Goal: Task Accomplishment & Management: Complete application form

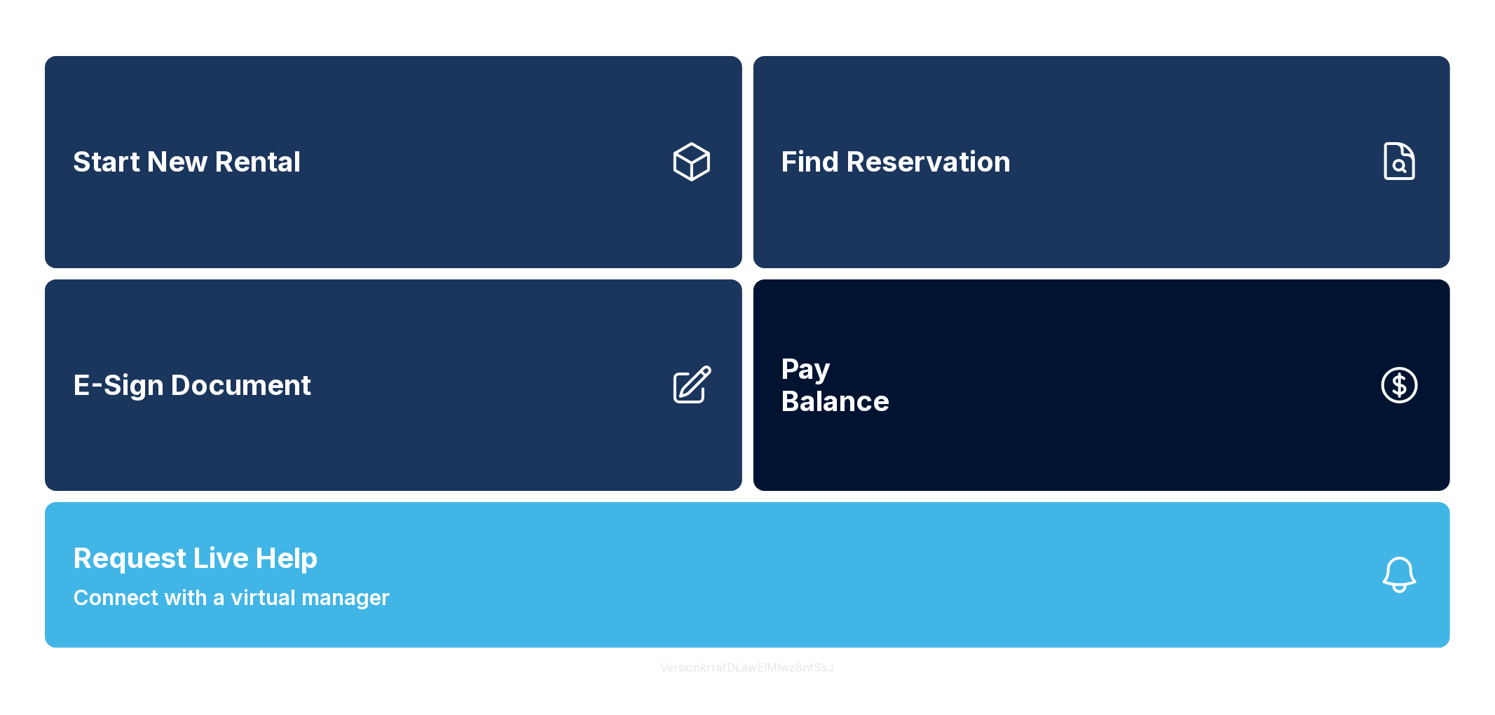
click at [854, 345] on button "Pay Balance" at bounding box center [1101, 386] width 697 height 212
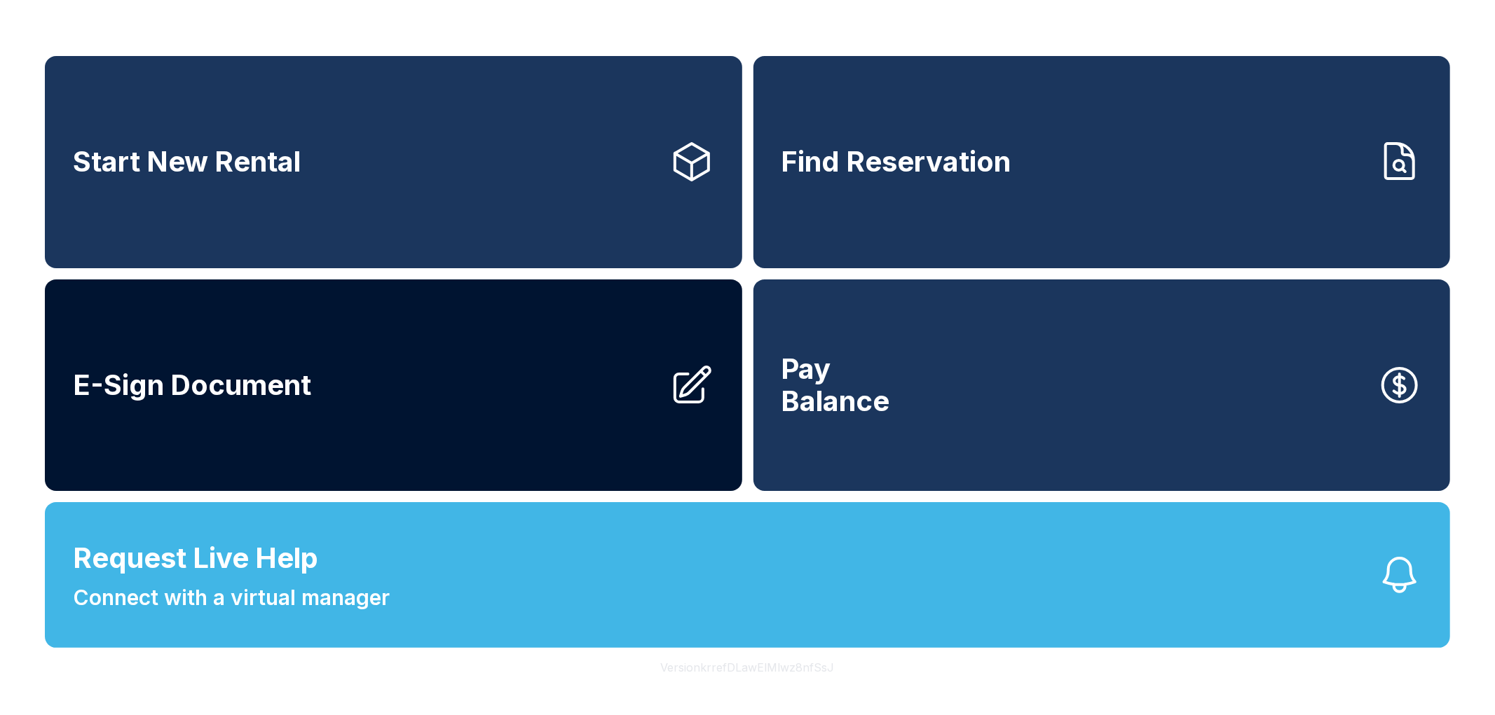
click at [419, 388] on link "E-Sign Document" at bounding box center [393, 386] width 697 height 212
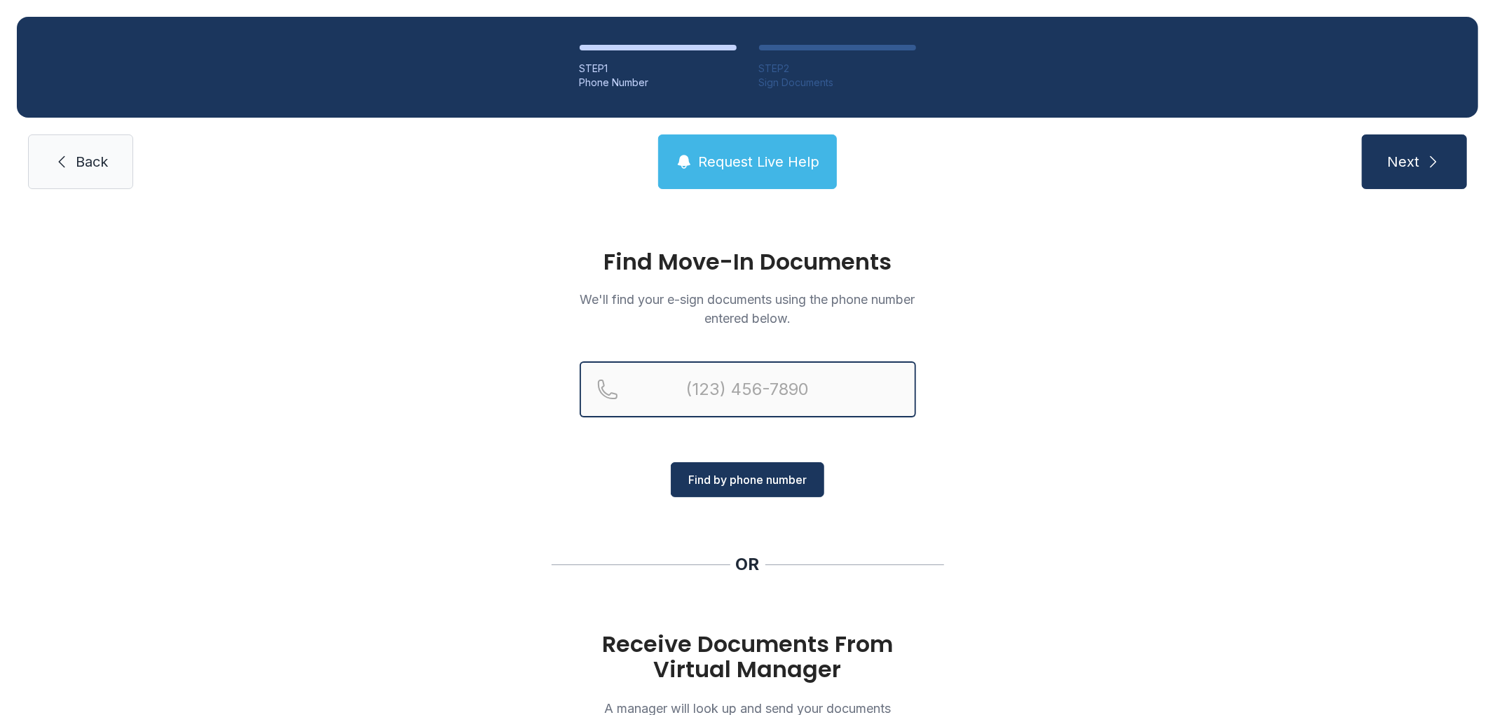
type input "("
click at [699, 389] on input "(" at bounding box center [748, 390] width 336 height 56
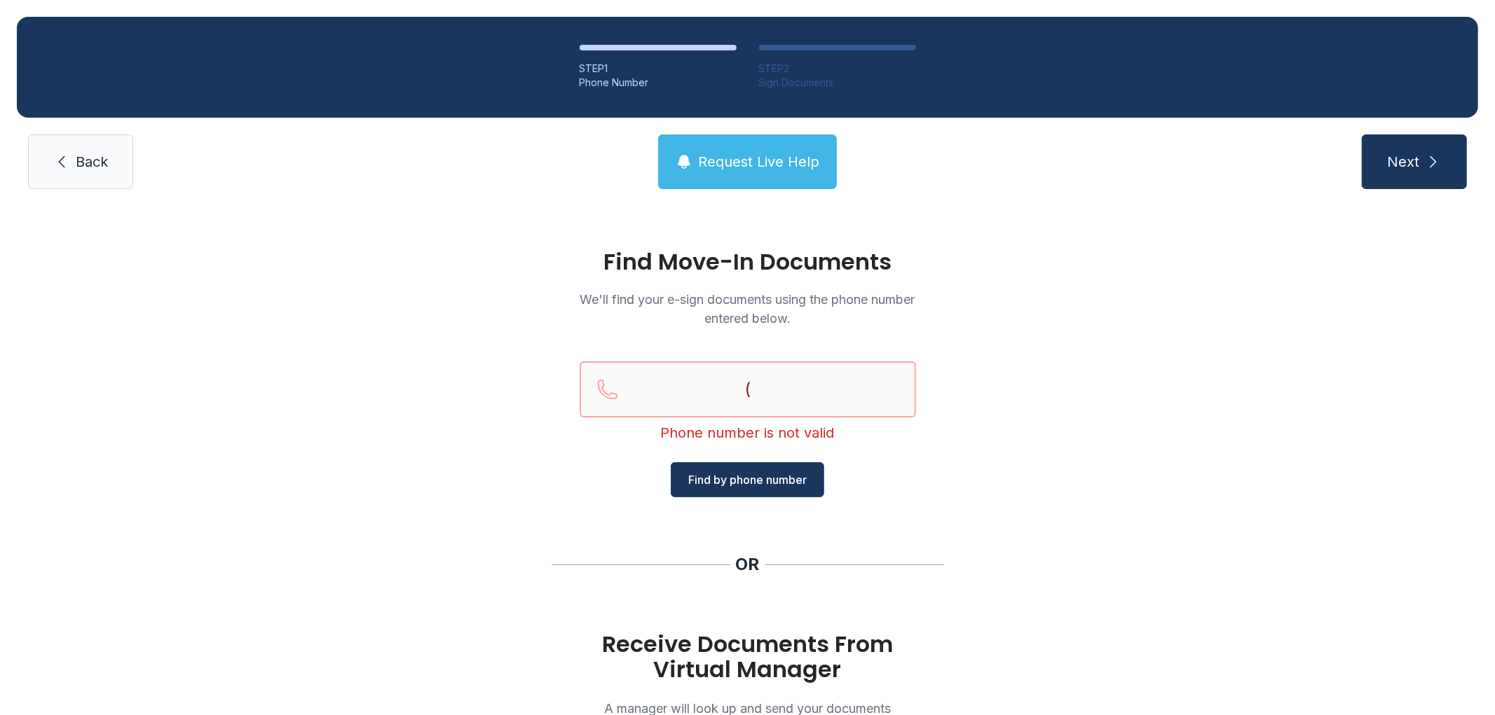
click at [779, 386] on input "(" at bounding box center [748, 390] width 336 height 56
paste input "865) 800-9937"
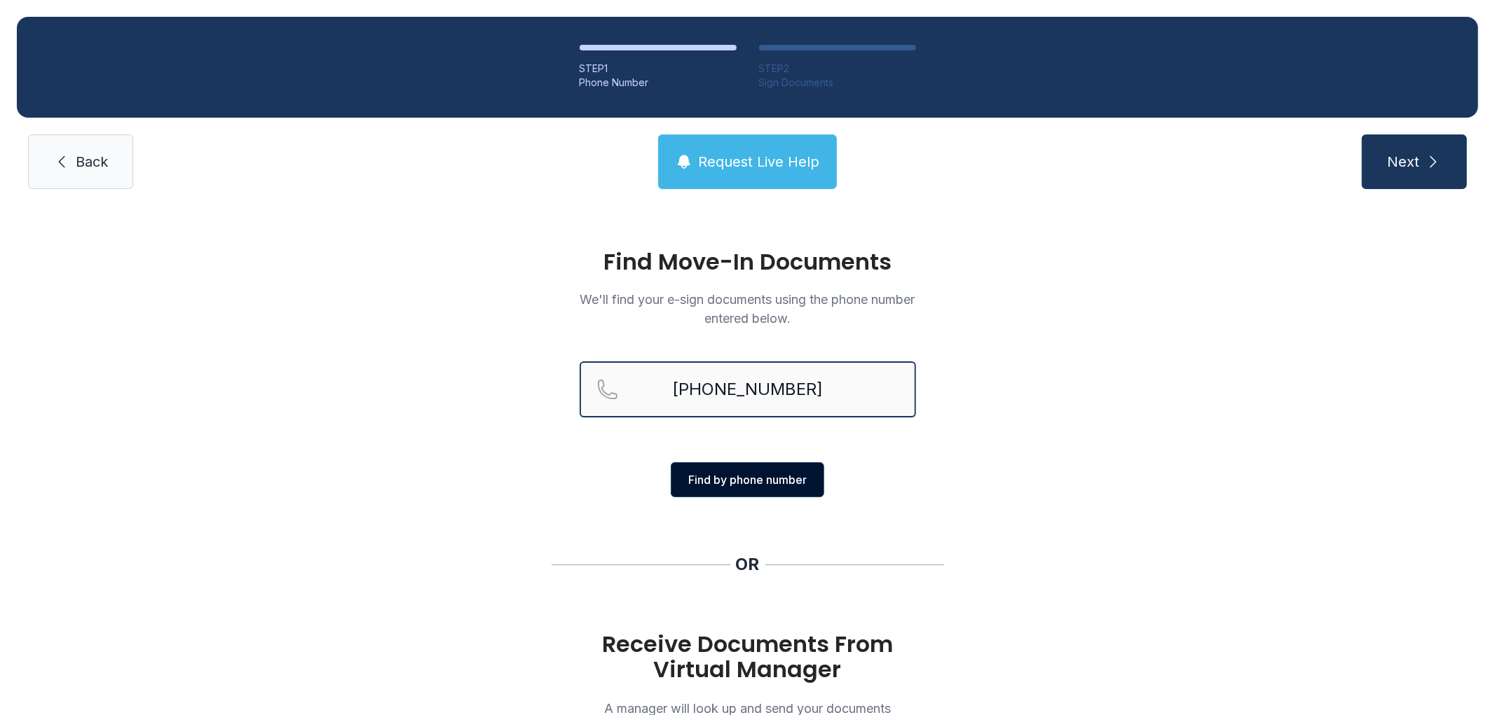
type input "[PHONE_NUMBER]"
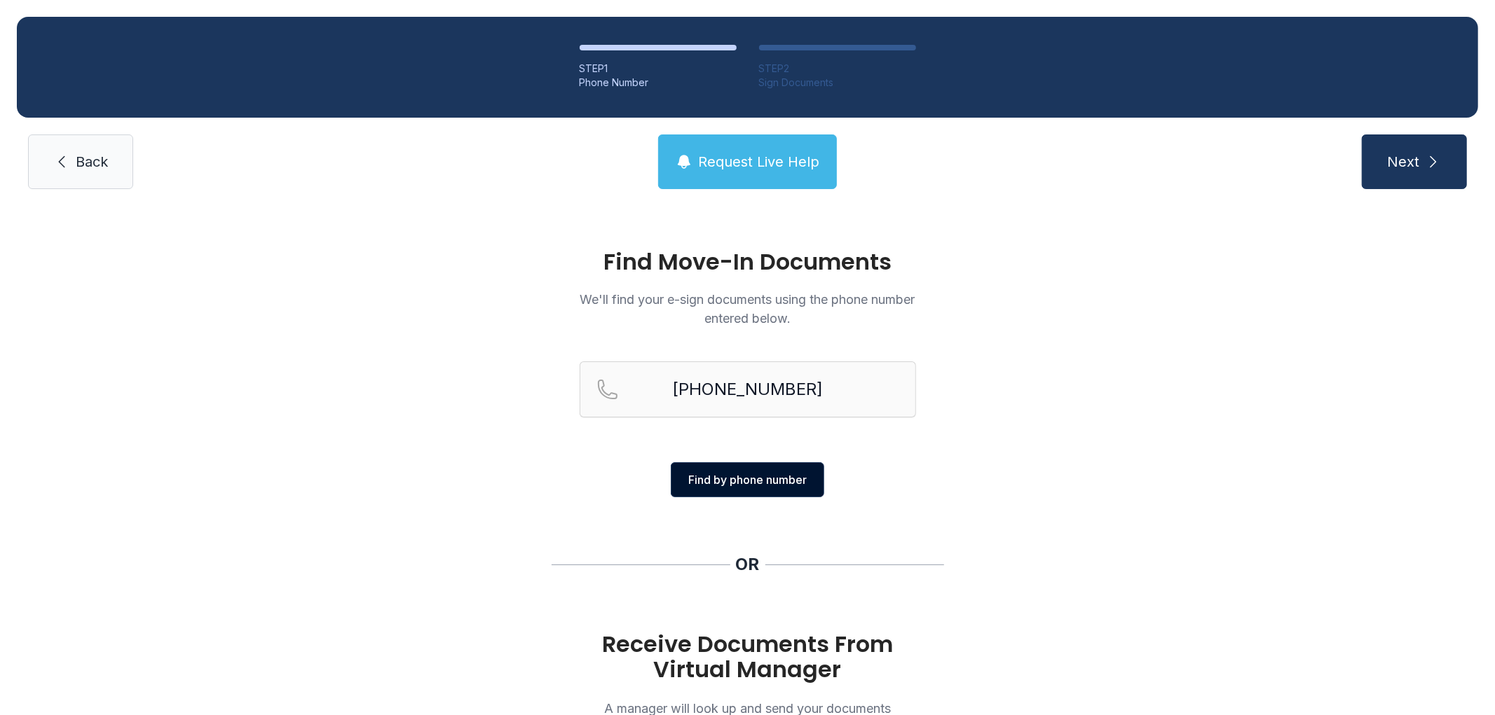
click at [753, 481] on span "Find by phone number" at bounding box center [747, 480] width 118 height 17
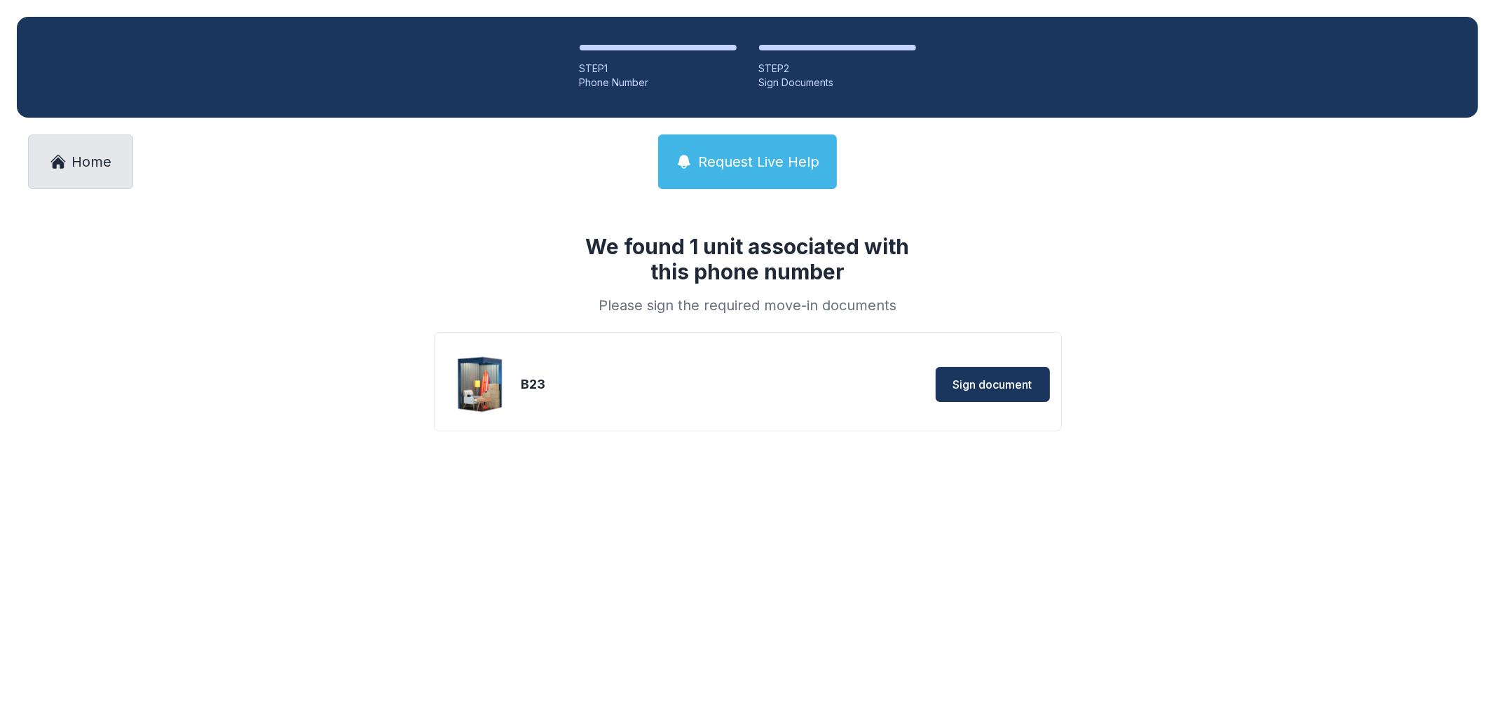
click at [75, 150] on link "Home" at bounding box center [80, 162] width 105 height 55
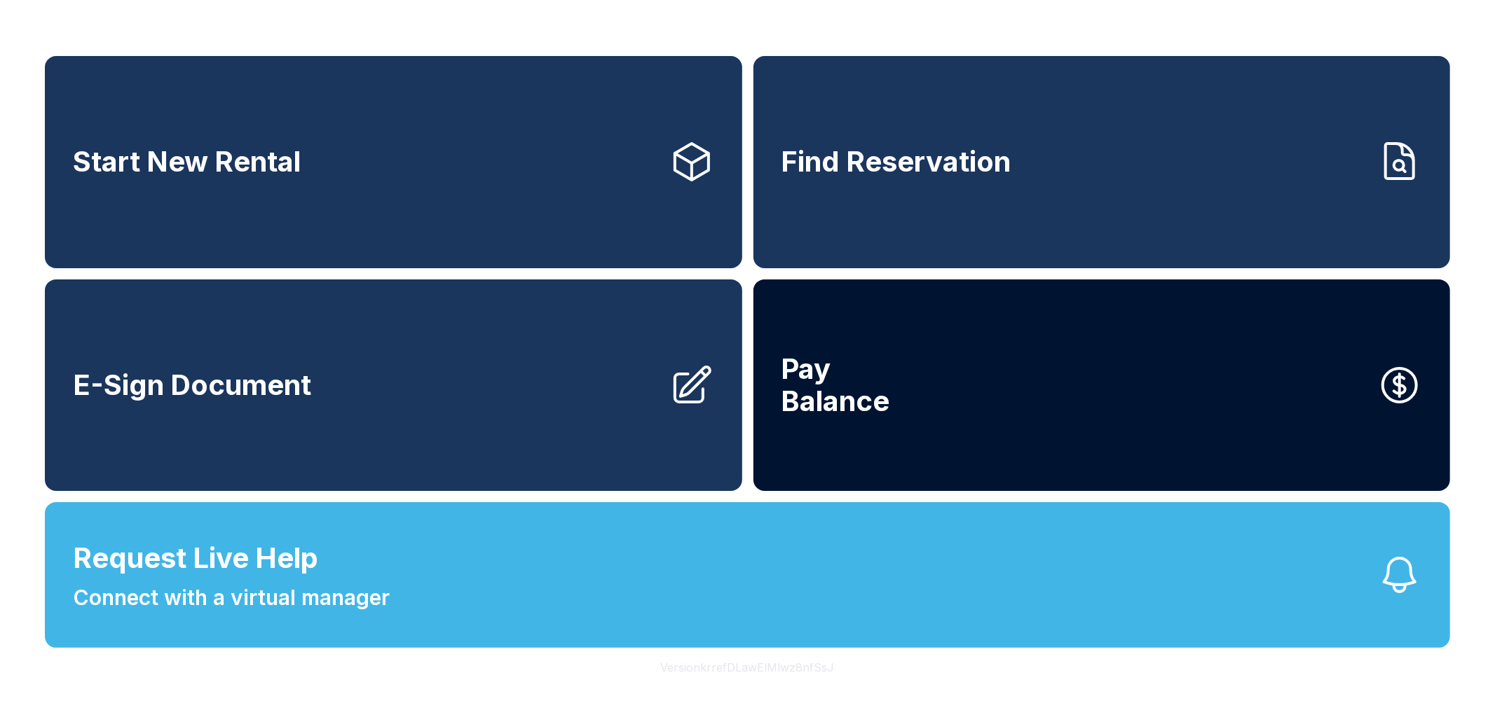
click at [1006, 358] on button "Pay Balance" at bounding box center [1101, 386] width 697 height 212
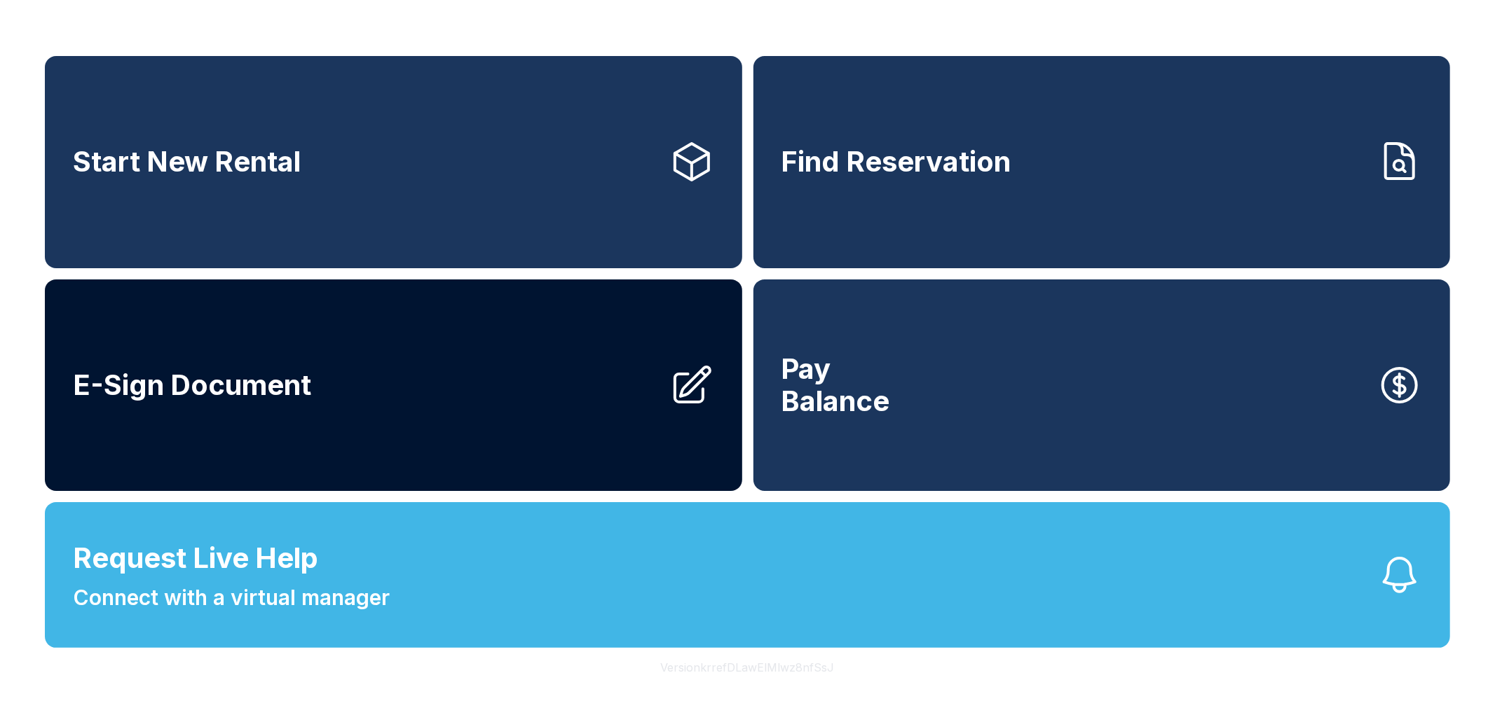
click at [498, 398] on link "E-Sign Document" at bounding box center [393, 386] width 697 height 212
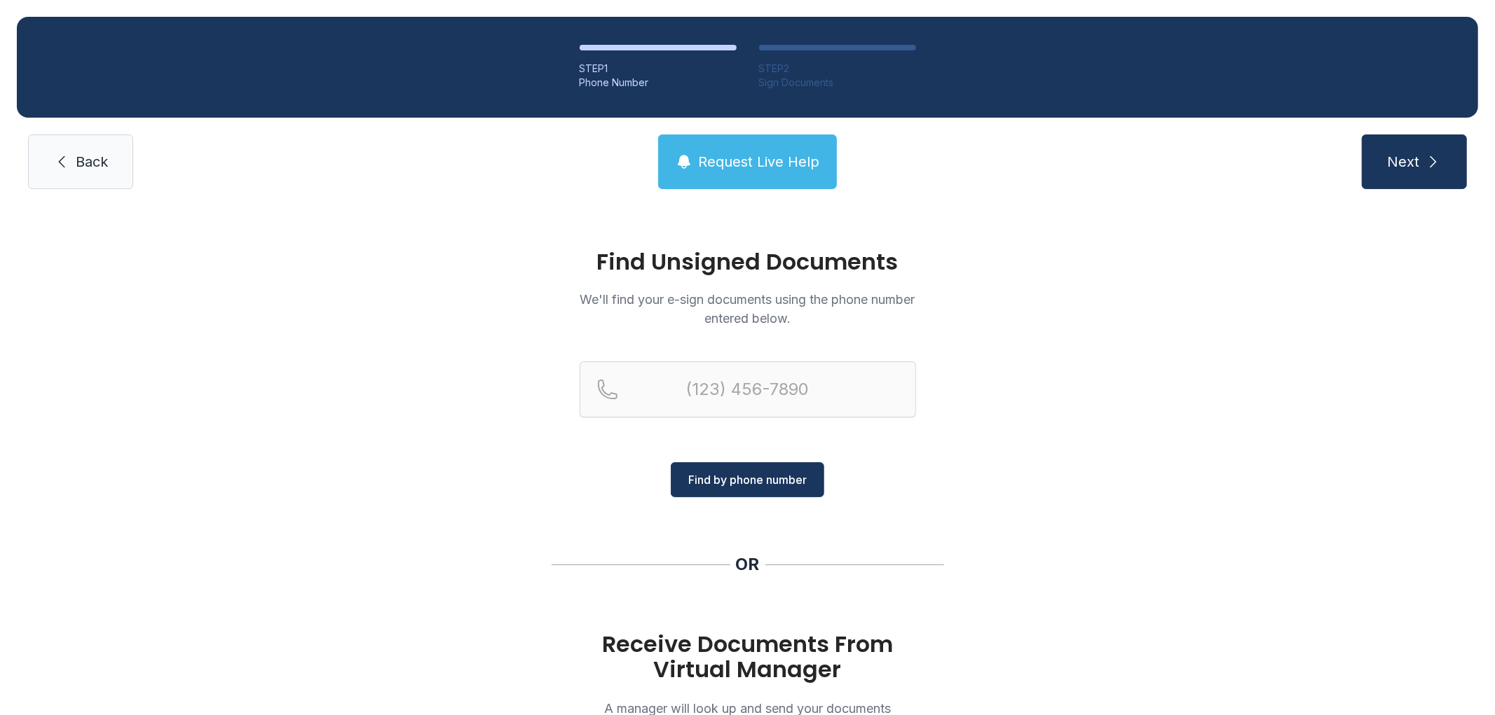
scroll to position [128, 0]
